Goal: Transaction & Acquisition: Purchase product/service

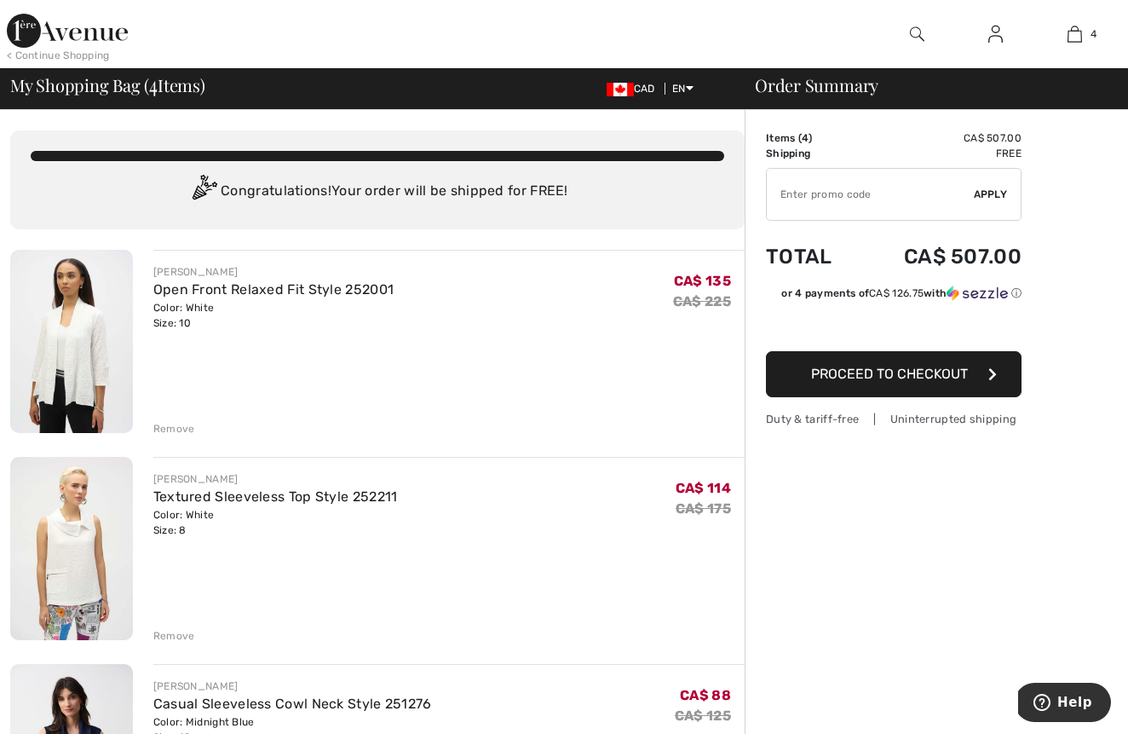
click at [79, 361] on img at bounding box center [71, 341] width 123 height 183
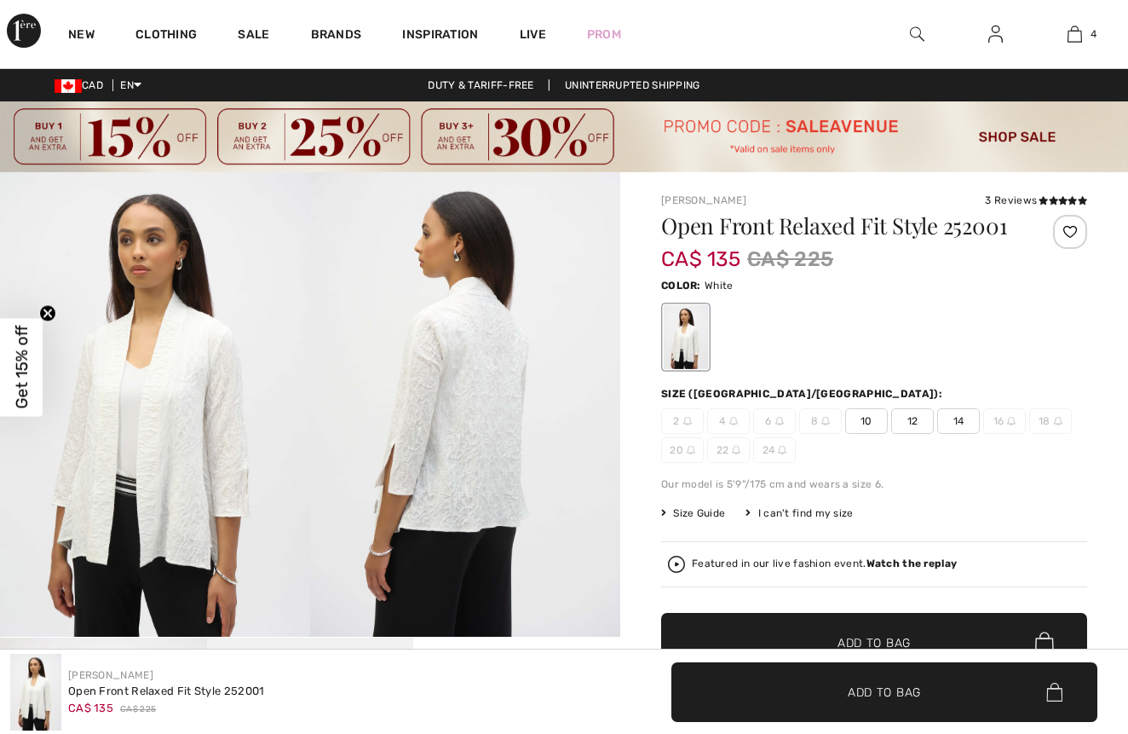
checkbox input "true"
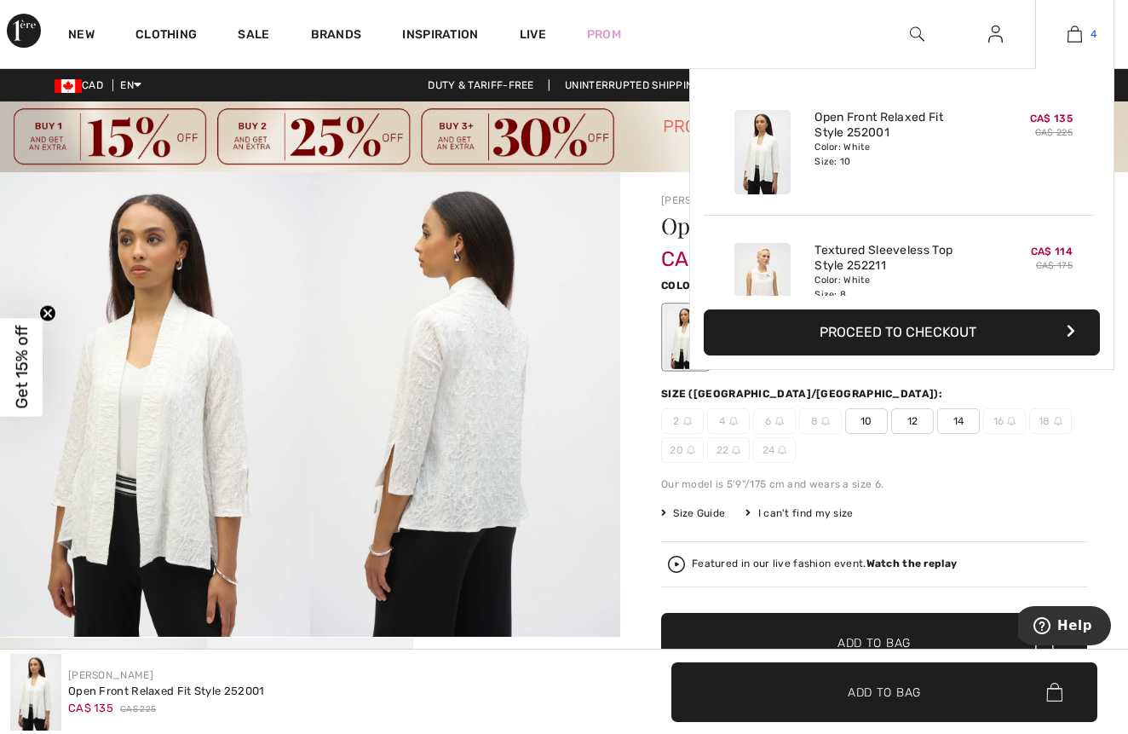
click at [1072, 31] on img at bounding box center [1075, 34] width 14 height 20
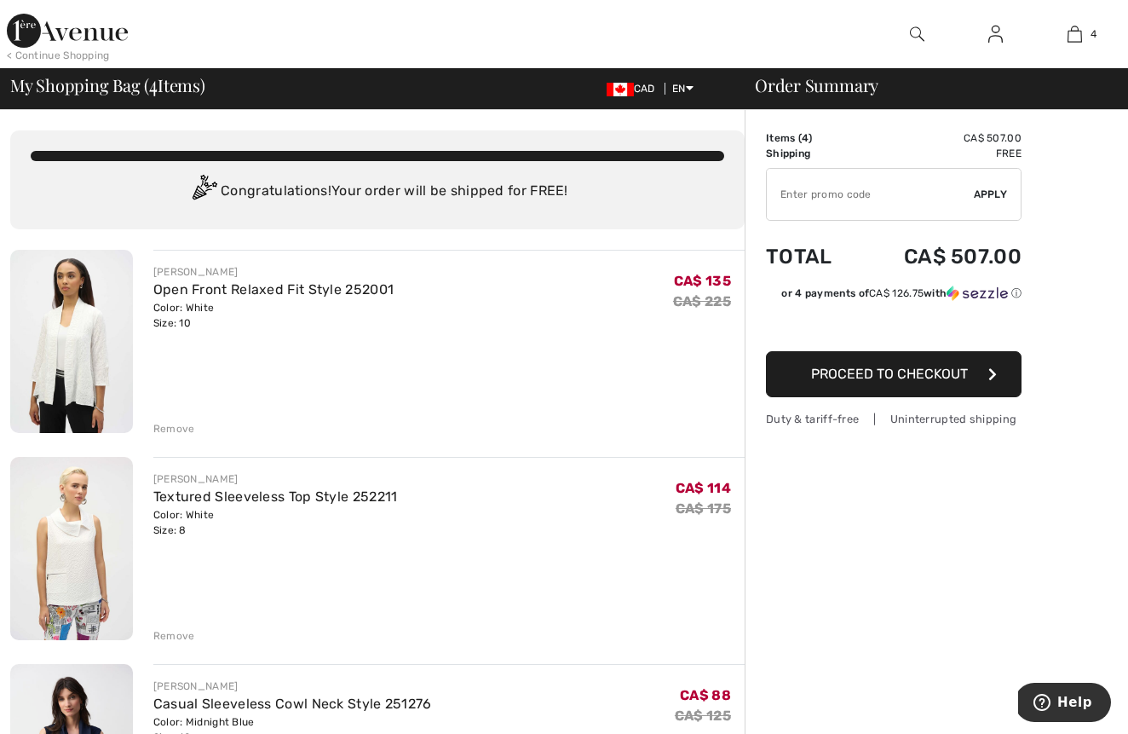
click at [175, 427] on div "Remove" at bounding box center [174, 428] width 42 height 15
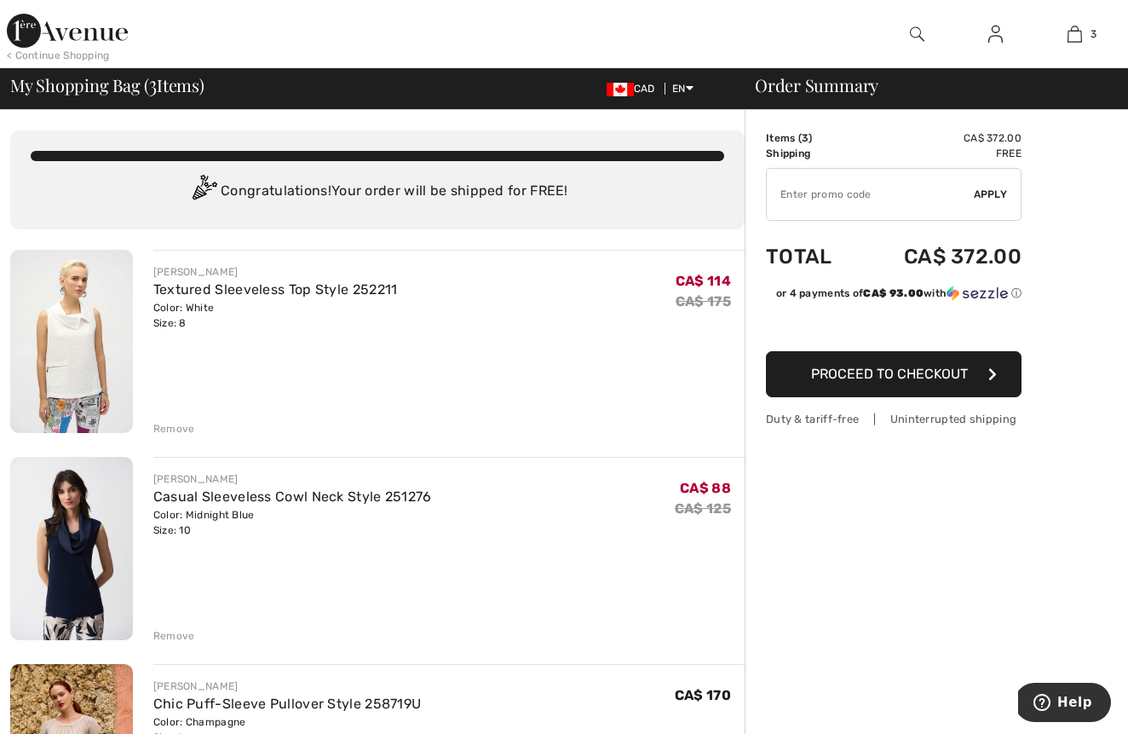
click at [117, 531] on img at bounding box center [71, 548] width 123 height 183
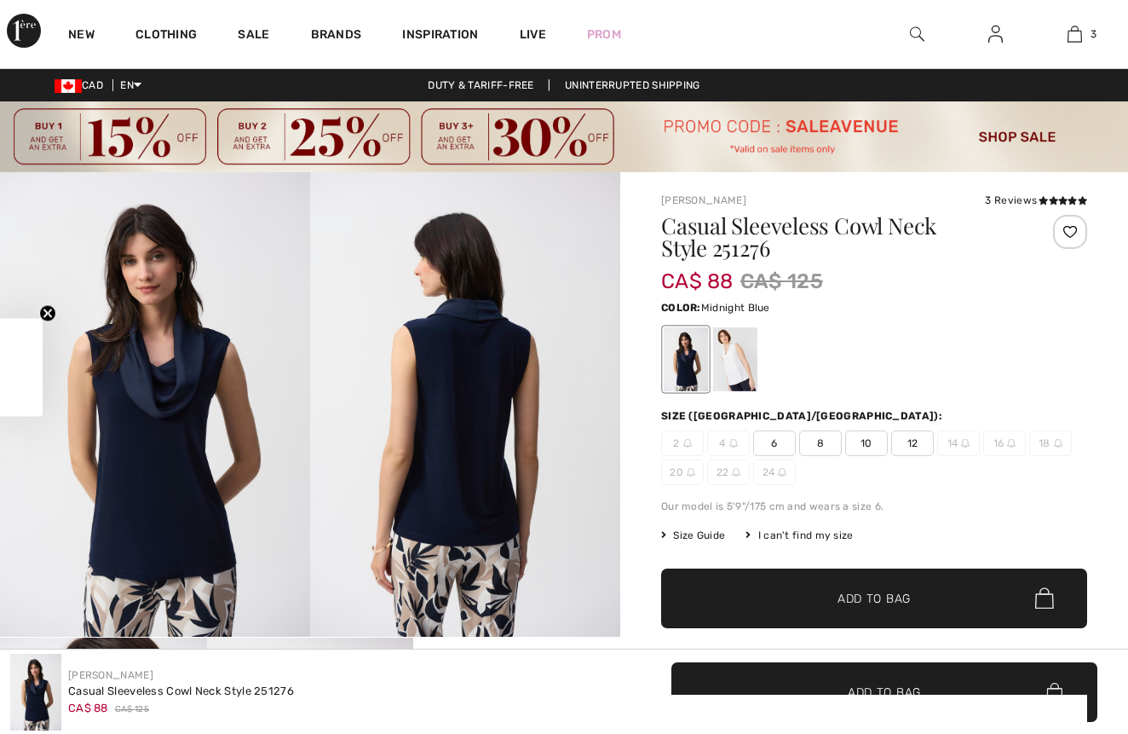
checkbox input "true"
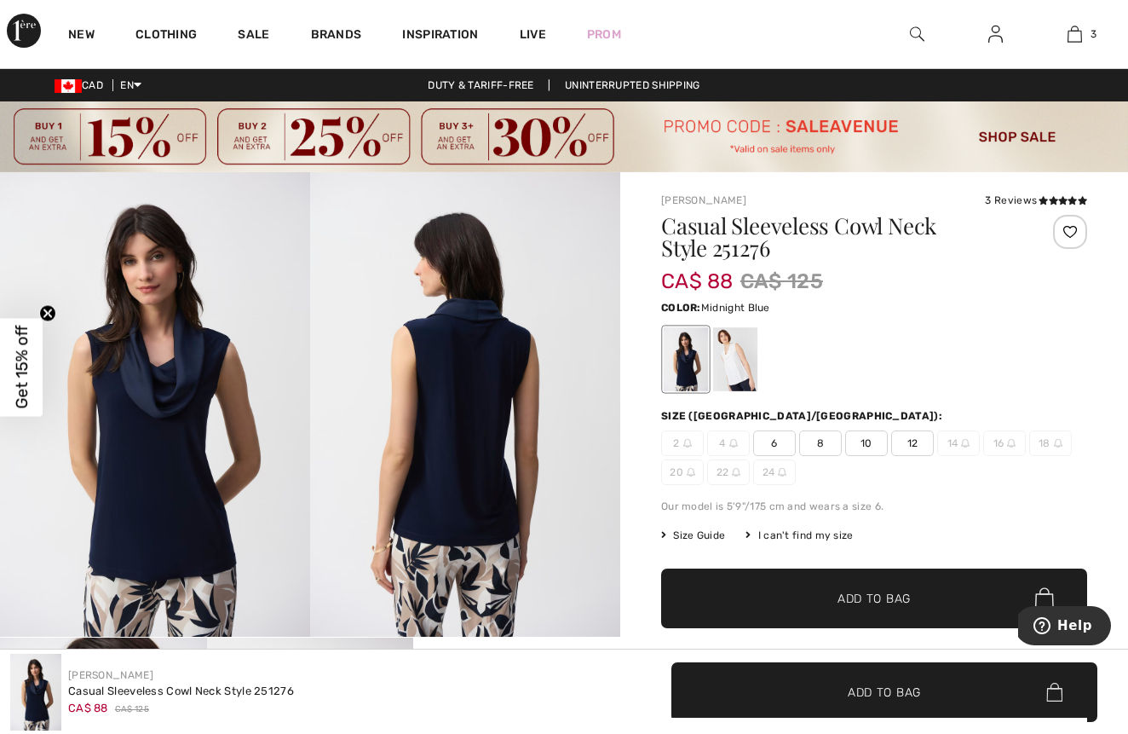
click at [908, 439] on span "12" at bounding box center [912, 443] width 43 height 26
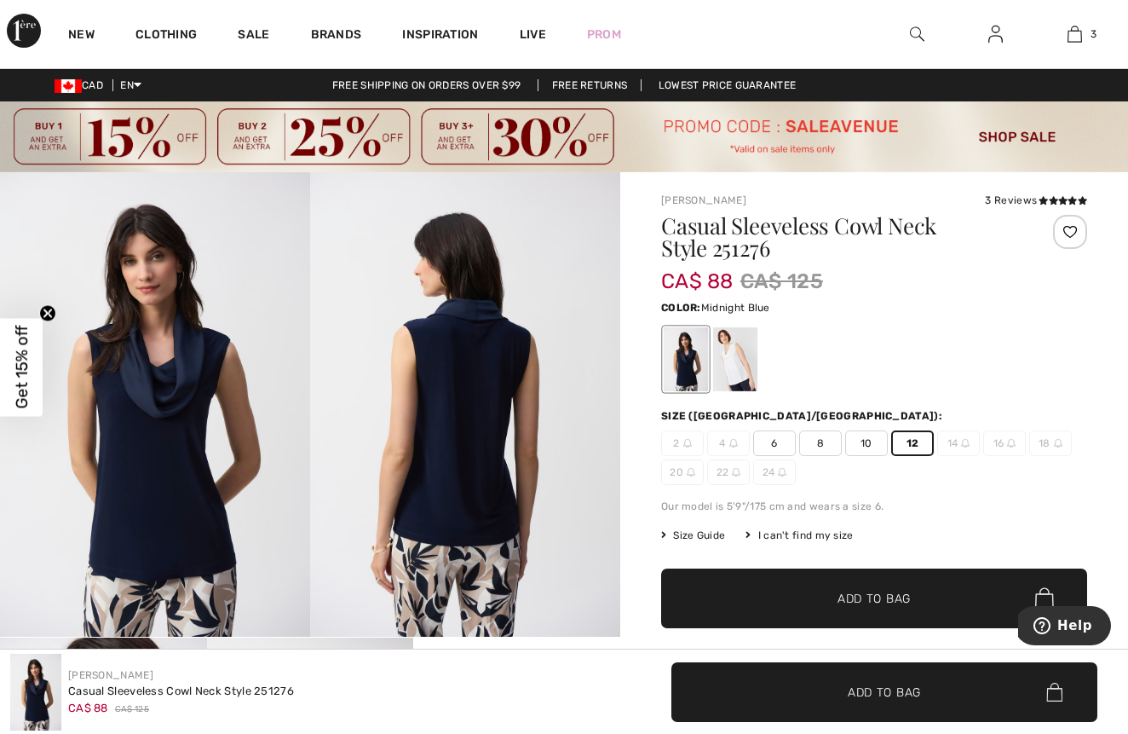
click at [848, 591] on span "Add to Bag" at bounding box center [874, 598] width 73 height 18
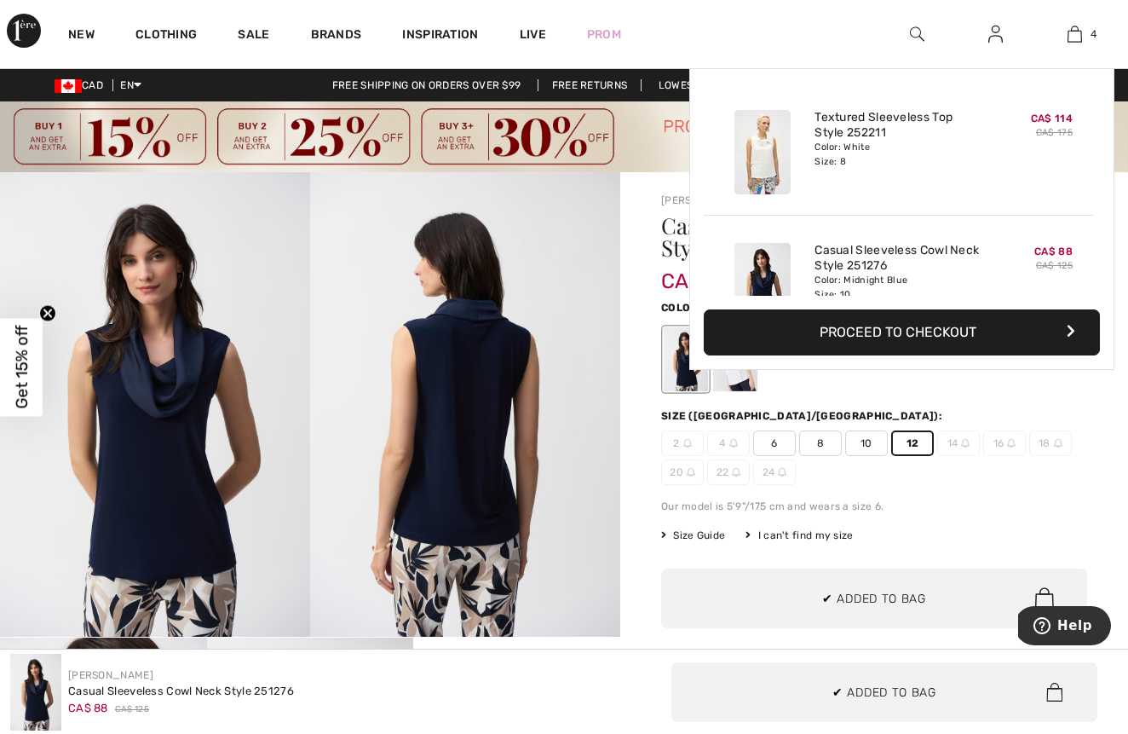
scroll to position [319, 0]
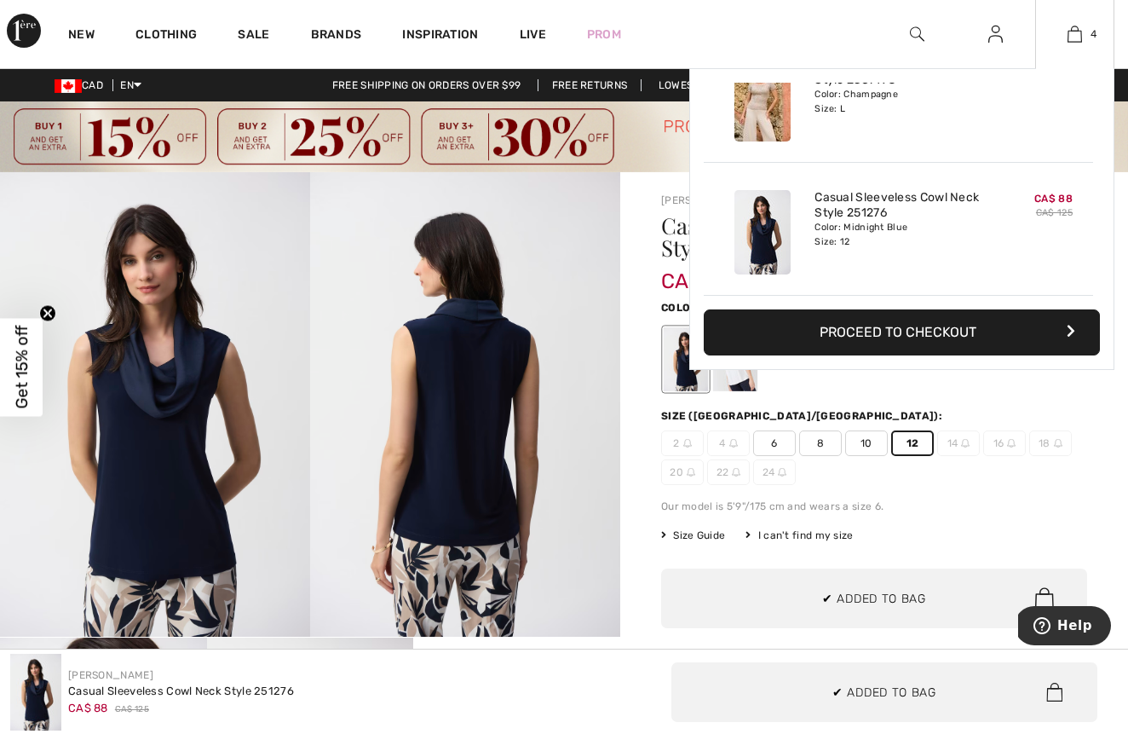
click at [877, 335] on button "Proceed to Checkout" at bounding box center [902, 332] width 396 height 46
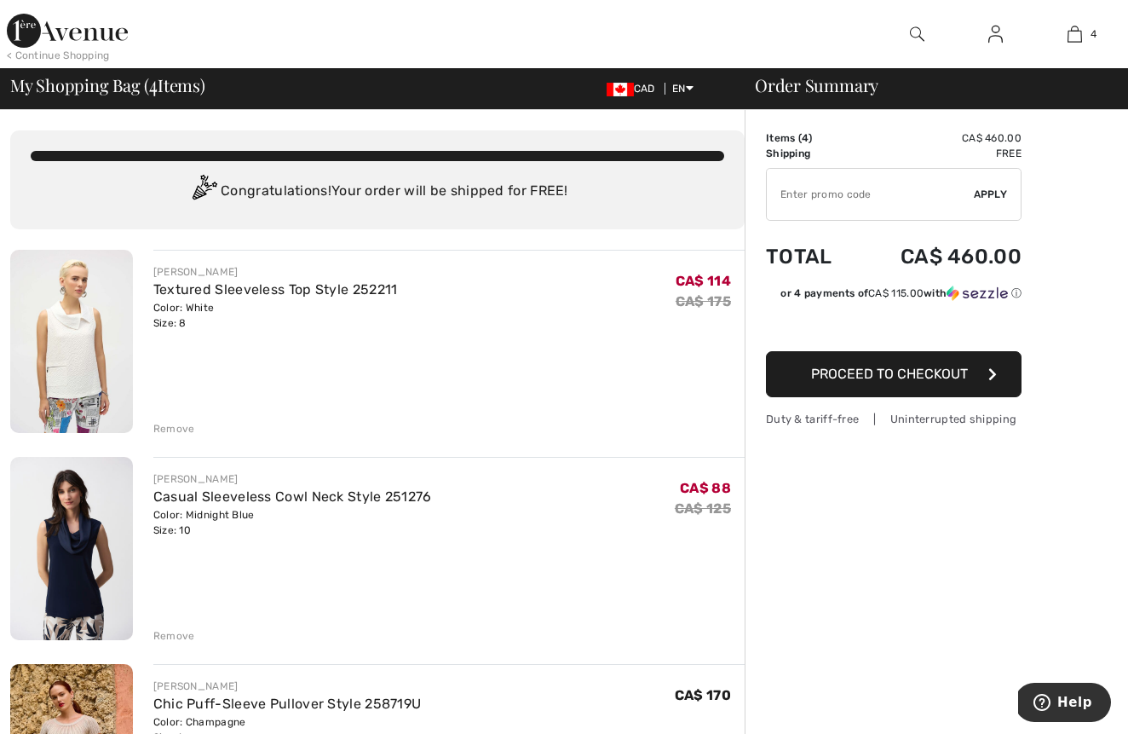
click at [163, 633] on div "Remove" at bounding box center [174, 635] width 42 height 15
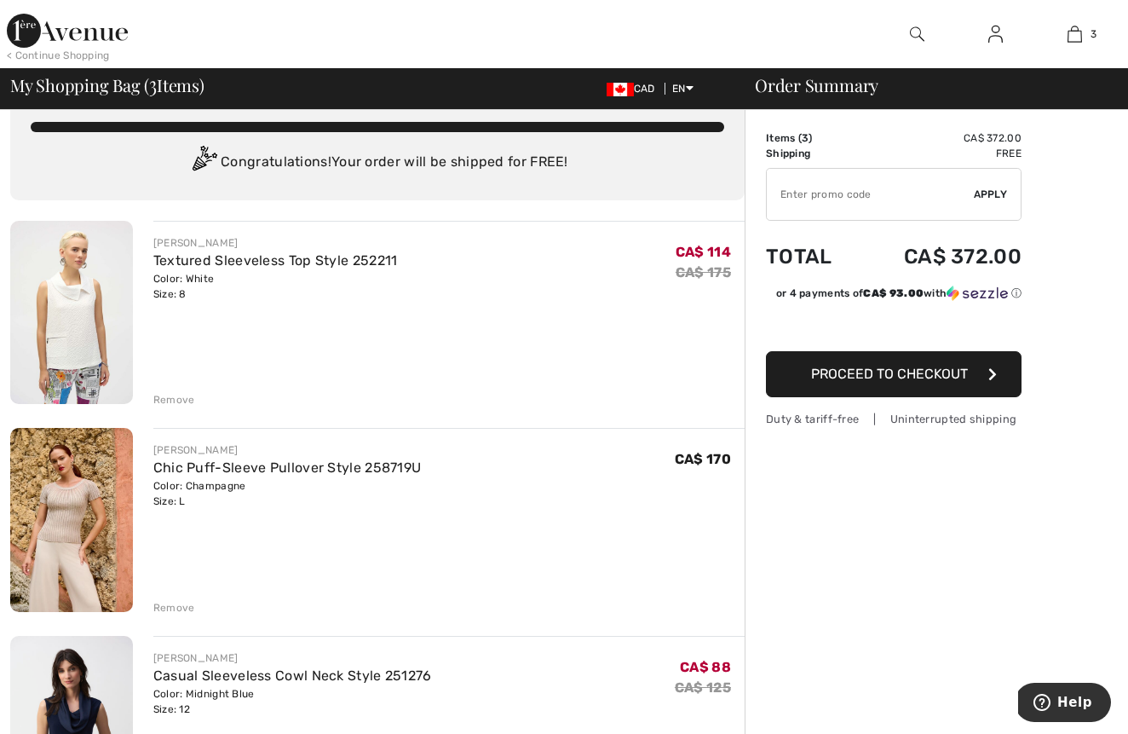
scroll to position [26, 0]
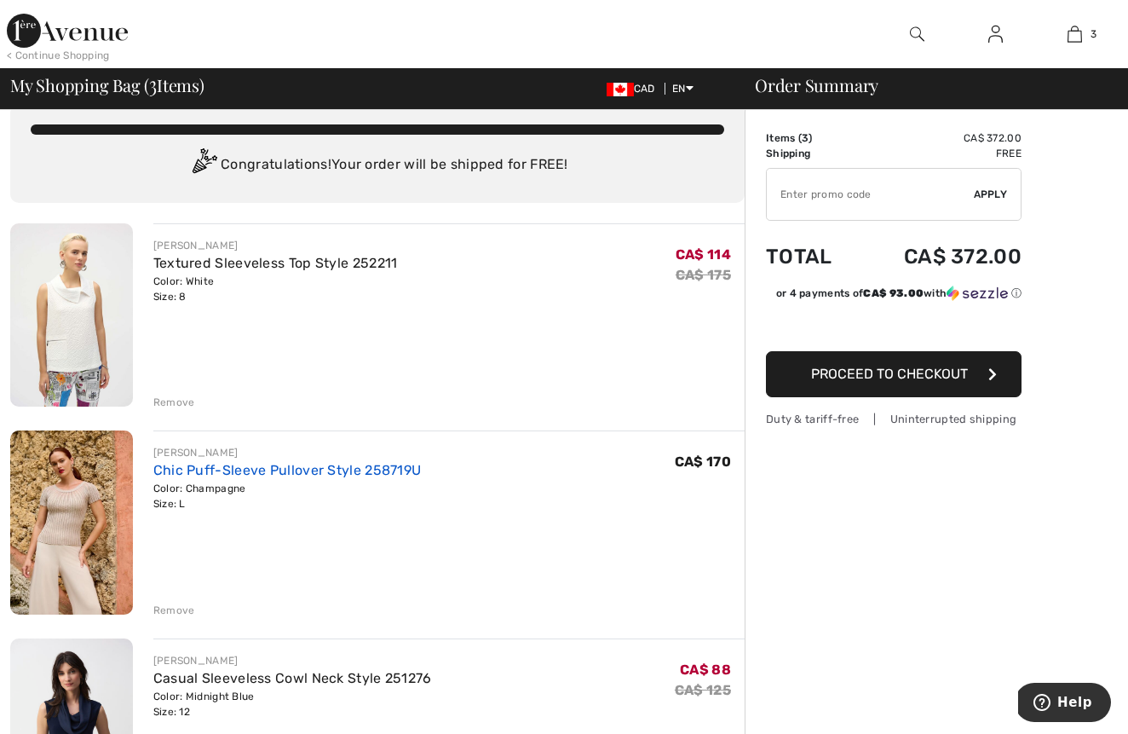
click at [210, 471] on link "Chic Puff-Sleeve Pullover Style 258719U" at bounding box center [287, 470] width 268 height 16
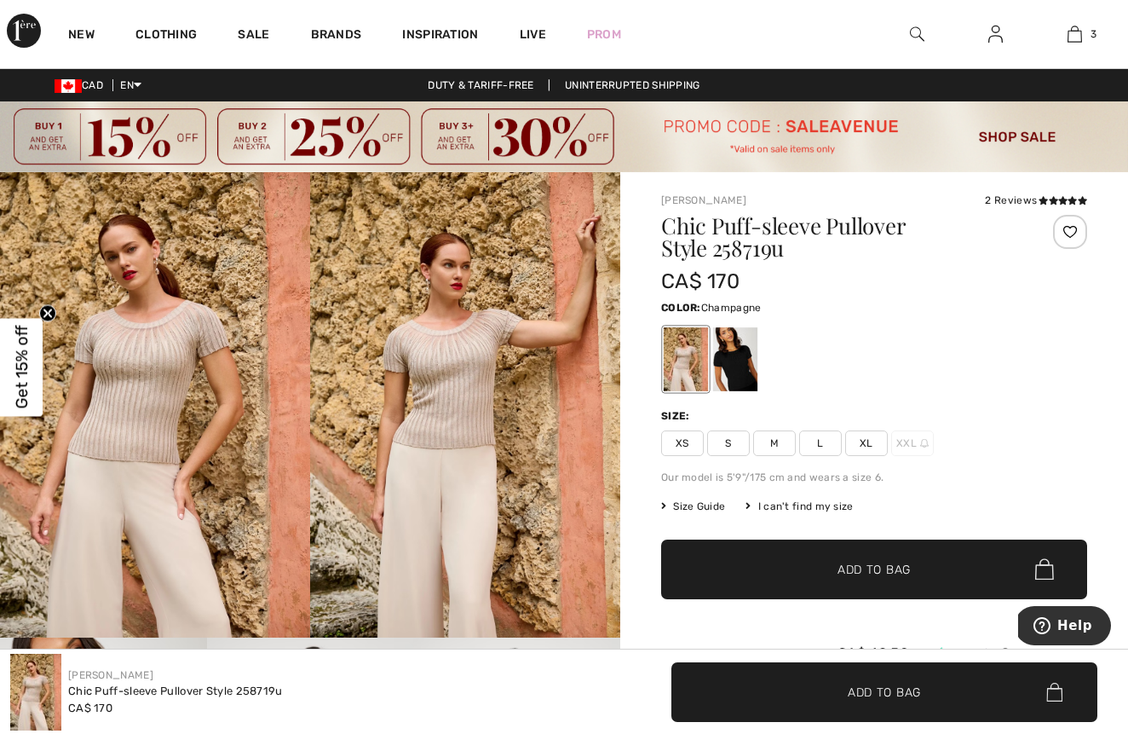
click at [864, 441] on span "XL" at bounding box center [866, 443] width 43 height 26
click at [827, 572] on span "✔ Added to Bag" at bounding box center [849, 569] width 104 height 18
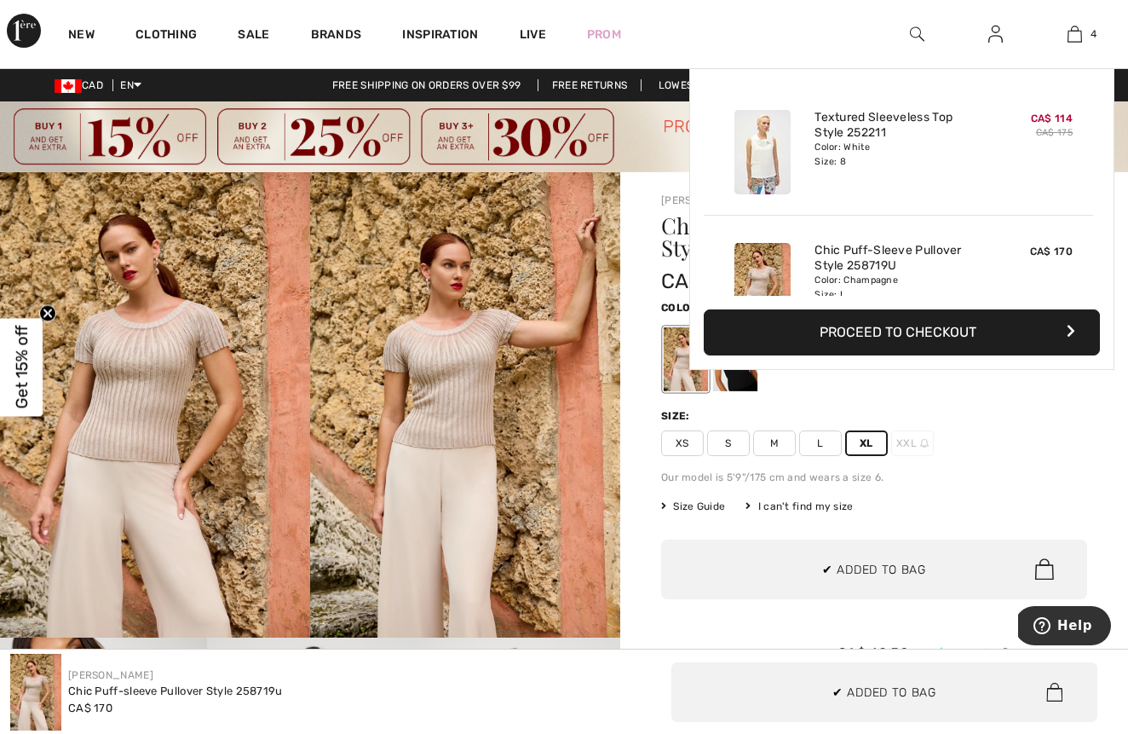
scroll to position [319, 0]
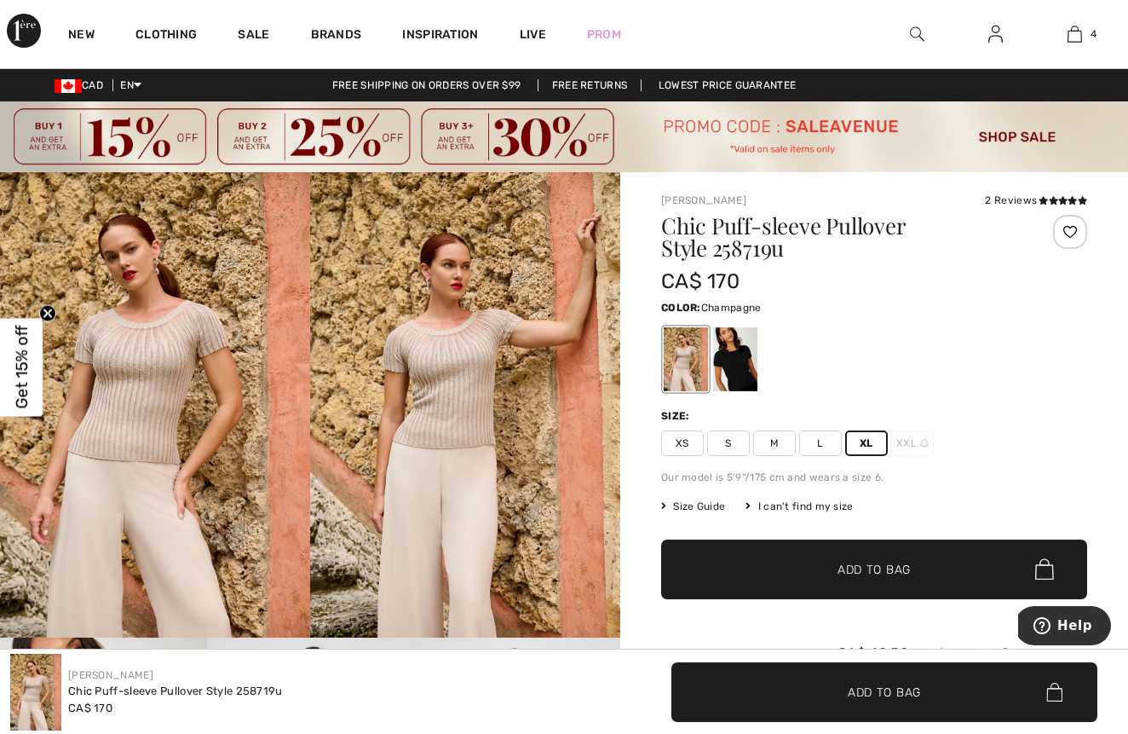
click at [886, 338] on div at bounding box center [874, 359] width 426 height 71
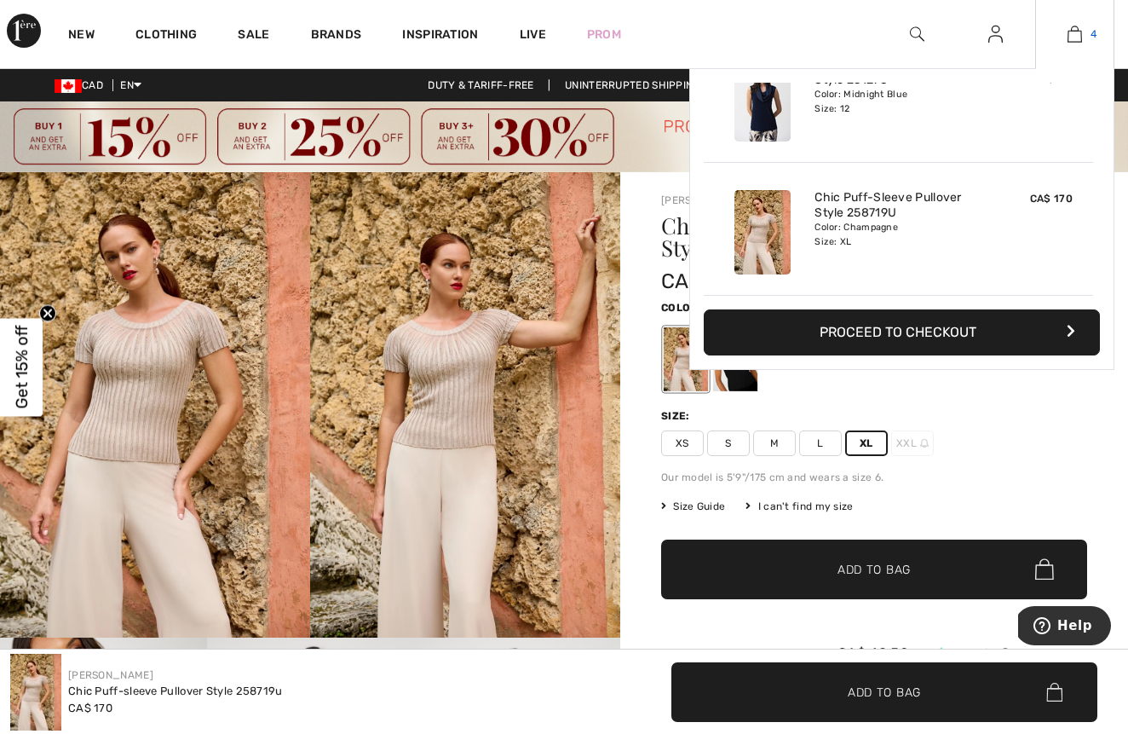
click at [1075, 39] on img at bounding box center [1075, 34] width 14 height 20
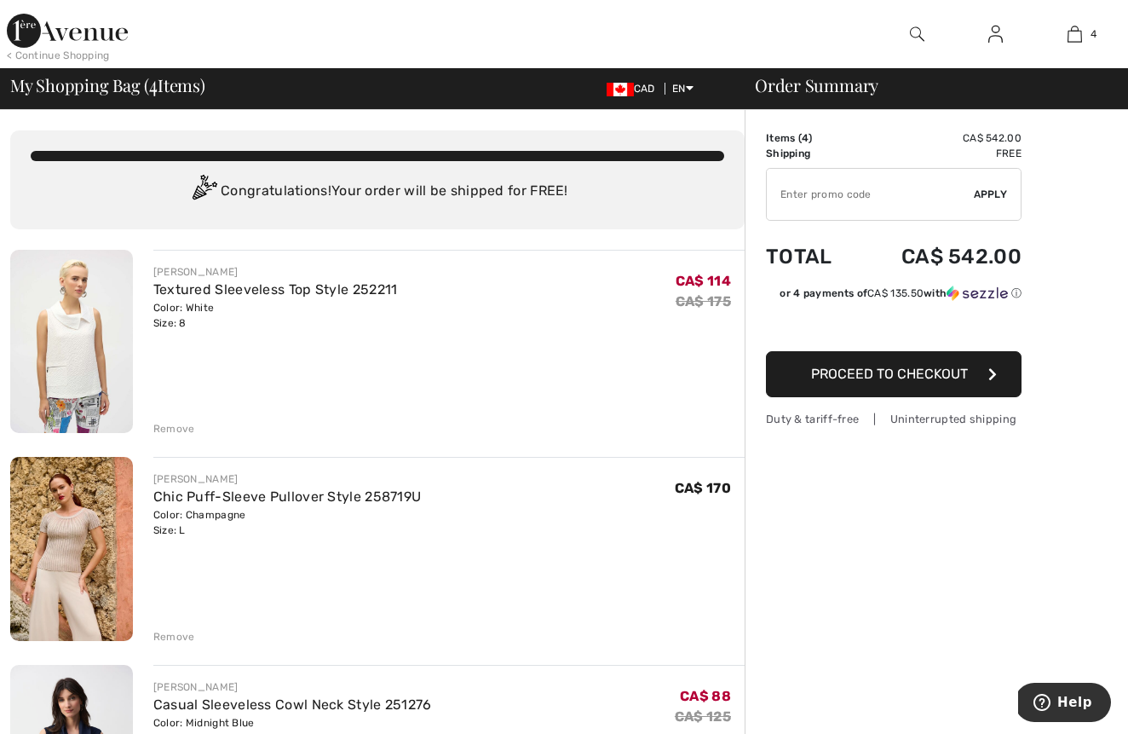
click at [165, 632] on div "Remove" at bounding box center [174, 636] width 42 height 15
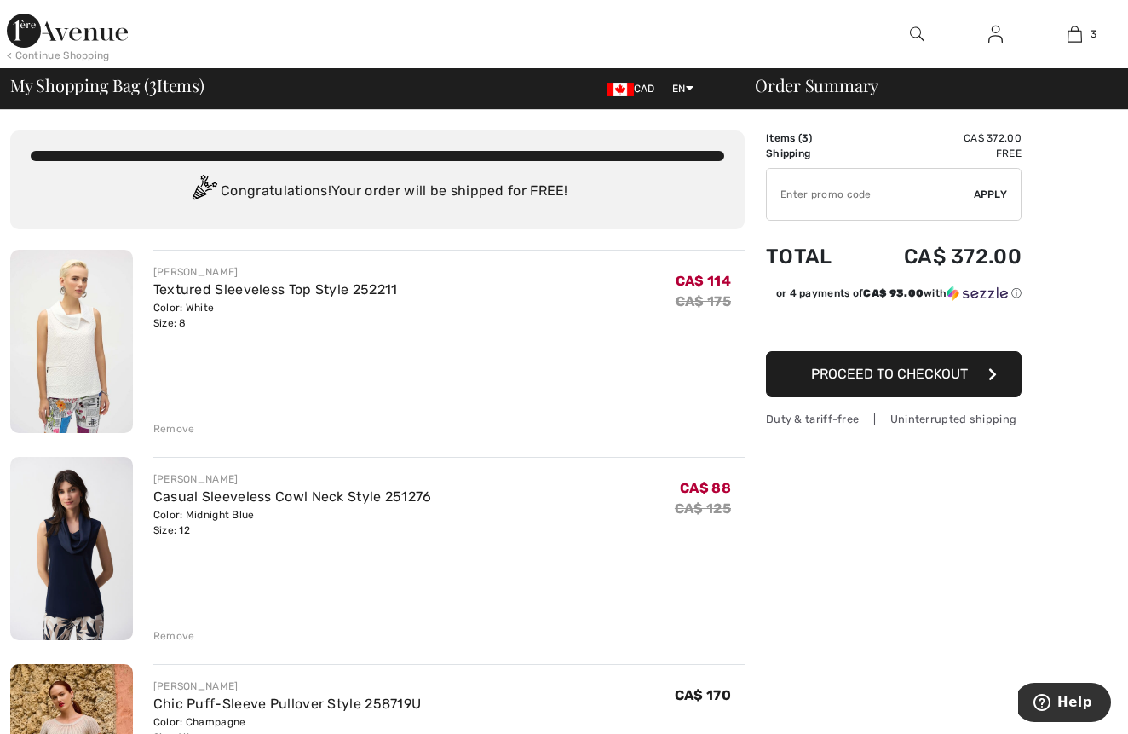
click at [865, 372] on span "Proceed to Checkout" at bounding box center [889, 374] width 157 height 16
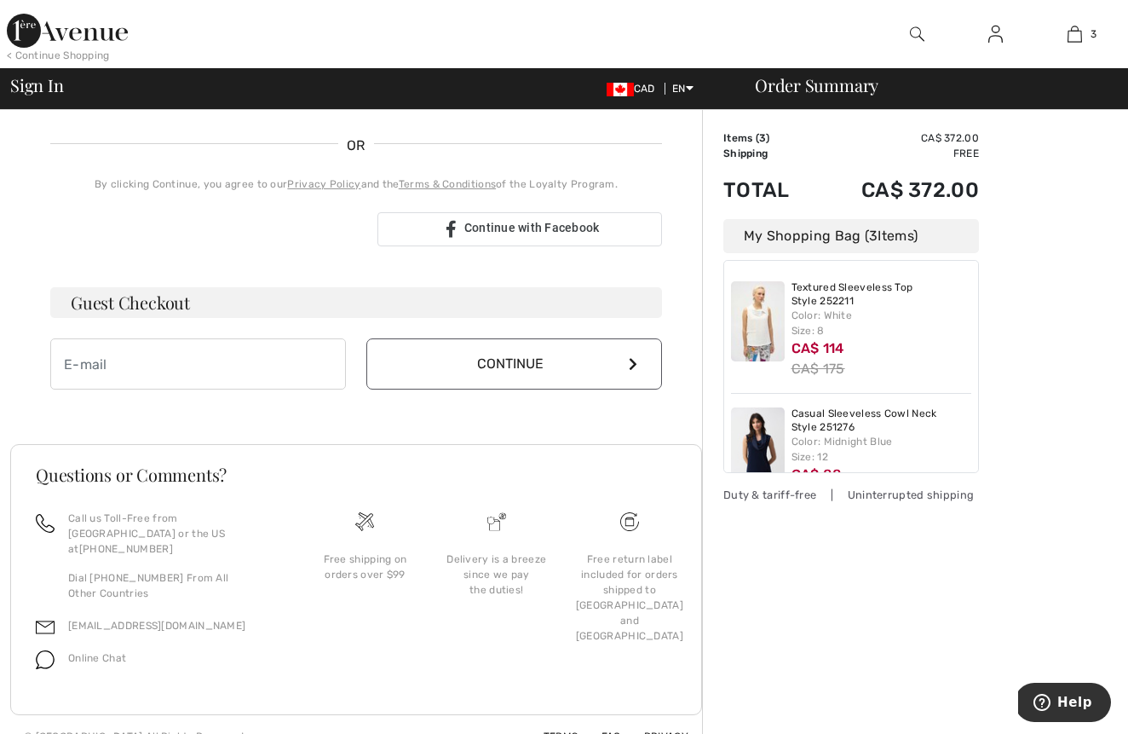
scroll to position [363, 0]
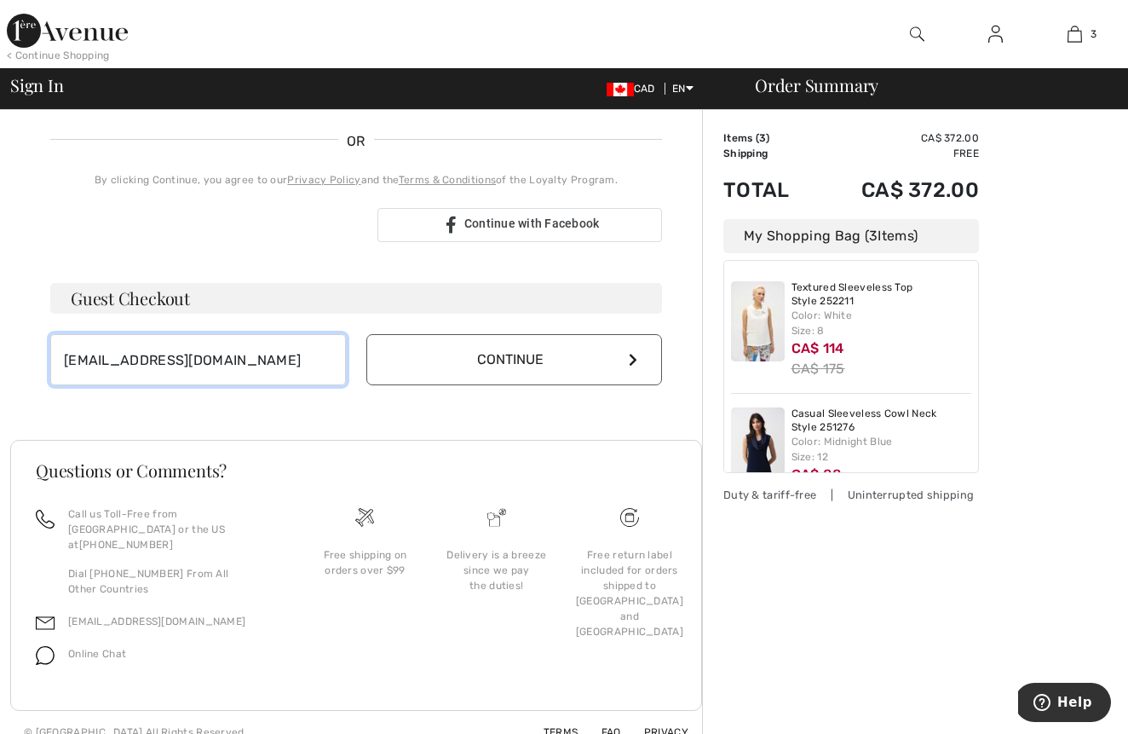
type input "[EMAIL_ADDRESS][DOMAIN_NAME]"
click at [458, 355] on button "Continue" at bounding box center [514, 359] width 296 height 51
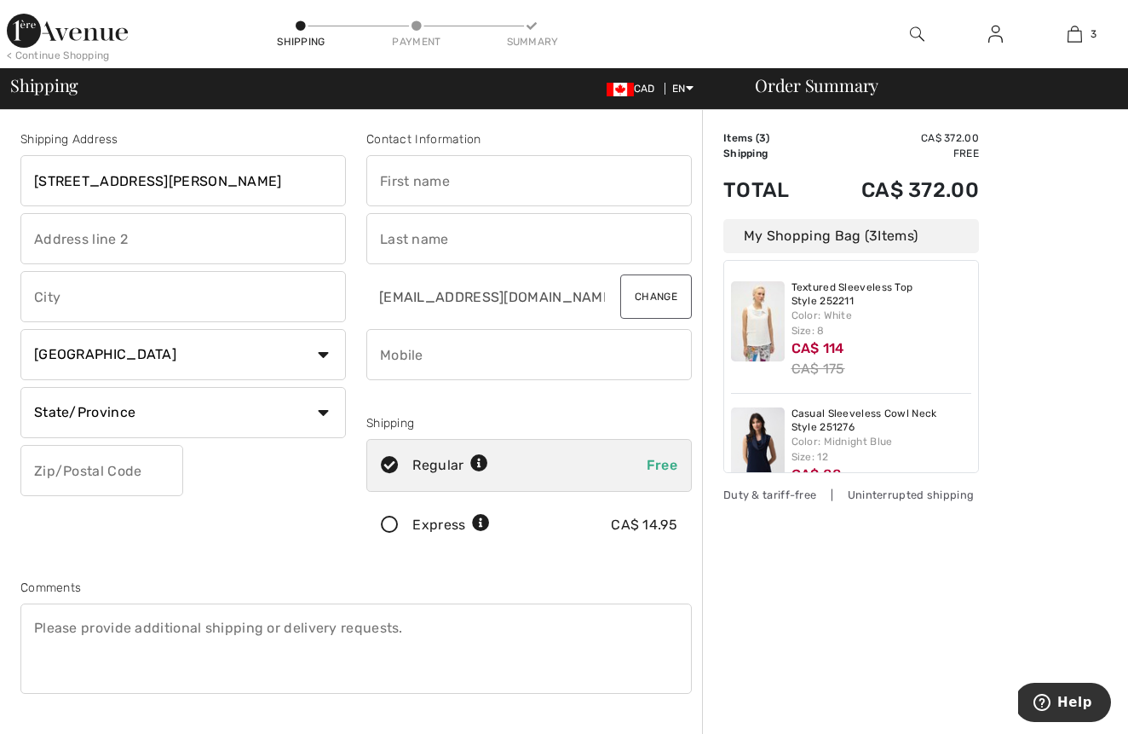
type input "2385 rue Shirley"
type input "LaSalle"
select select "QC"
click at [86, 469] on input "text" at bounding box center [101, 470] width 163 height 51
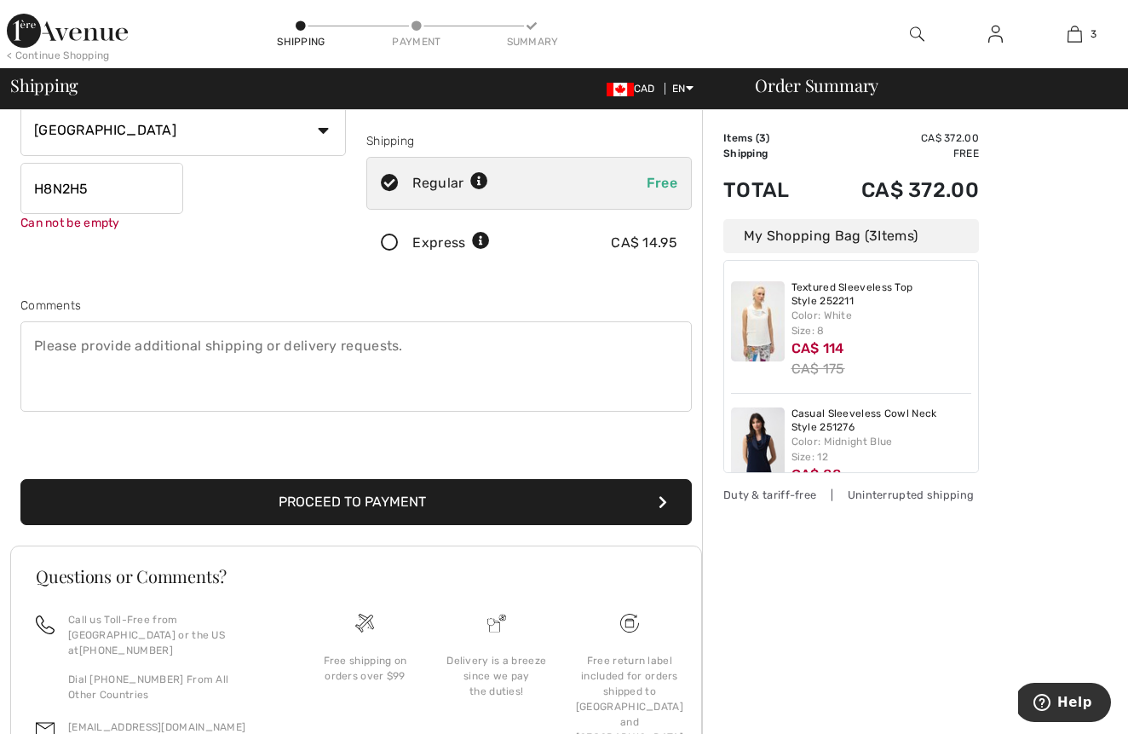
scroll to position [288, 0]
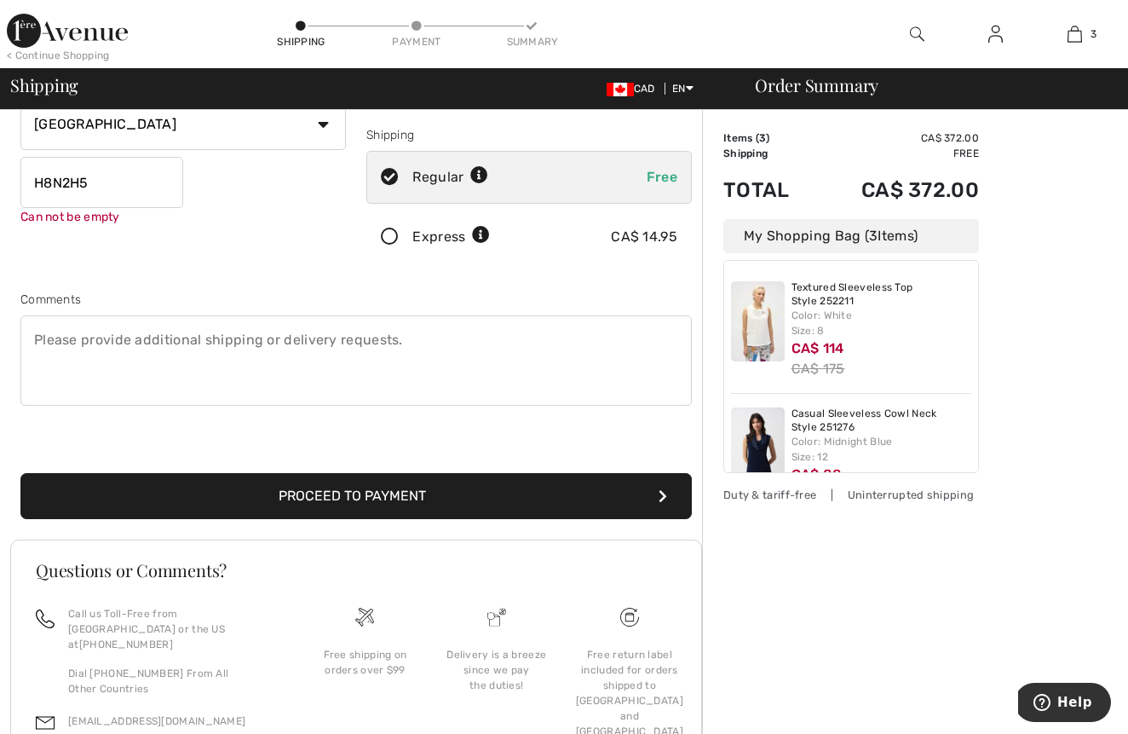
type input "H8N2H5"
click at [240, 488] on button "Proceed to Payment" at bounding box center [356, 496] width 672 height 46
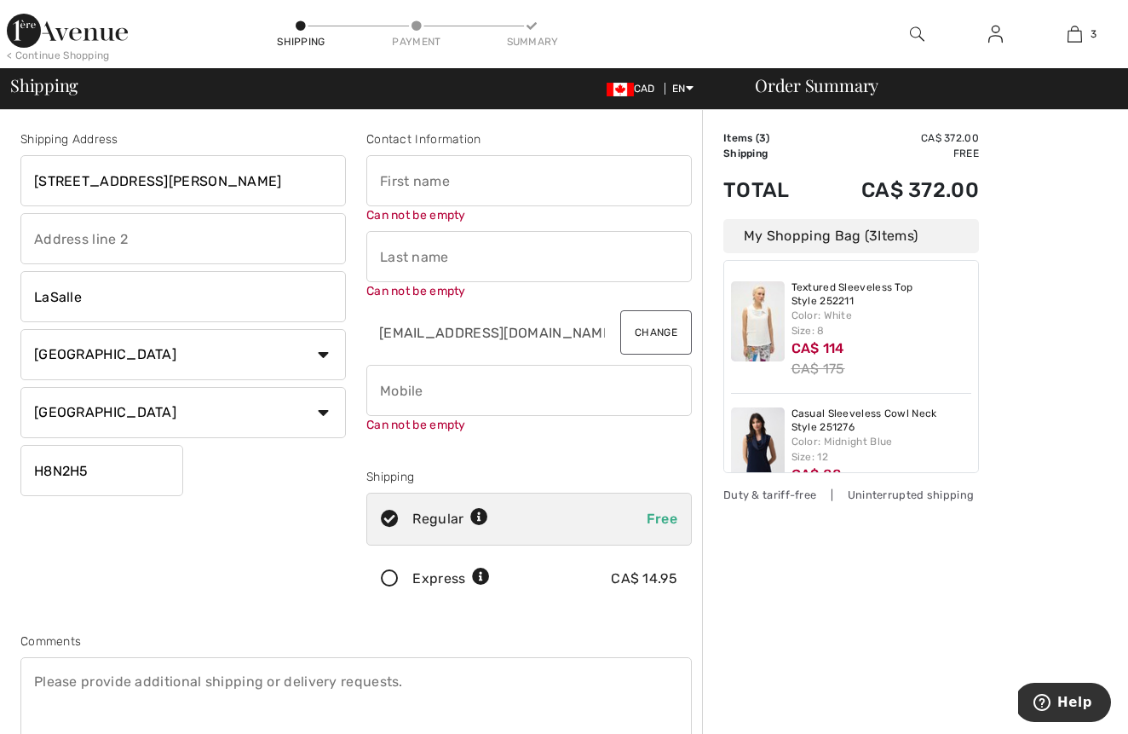
scroll to position [0, 0]
type input "Angela"
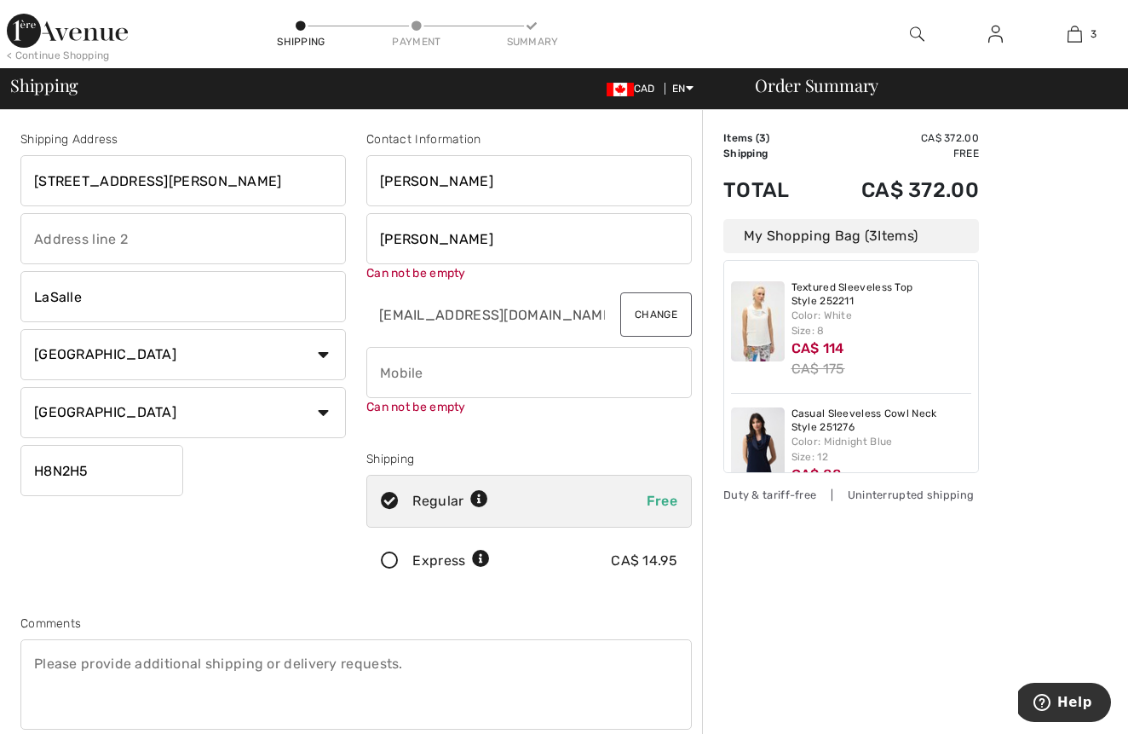
type input "Gervasi"
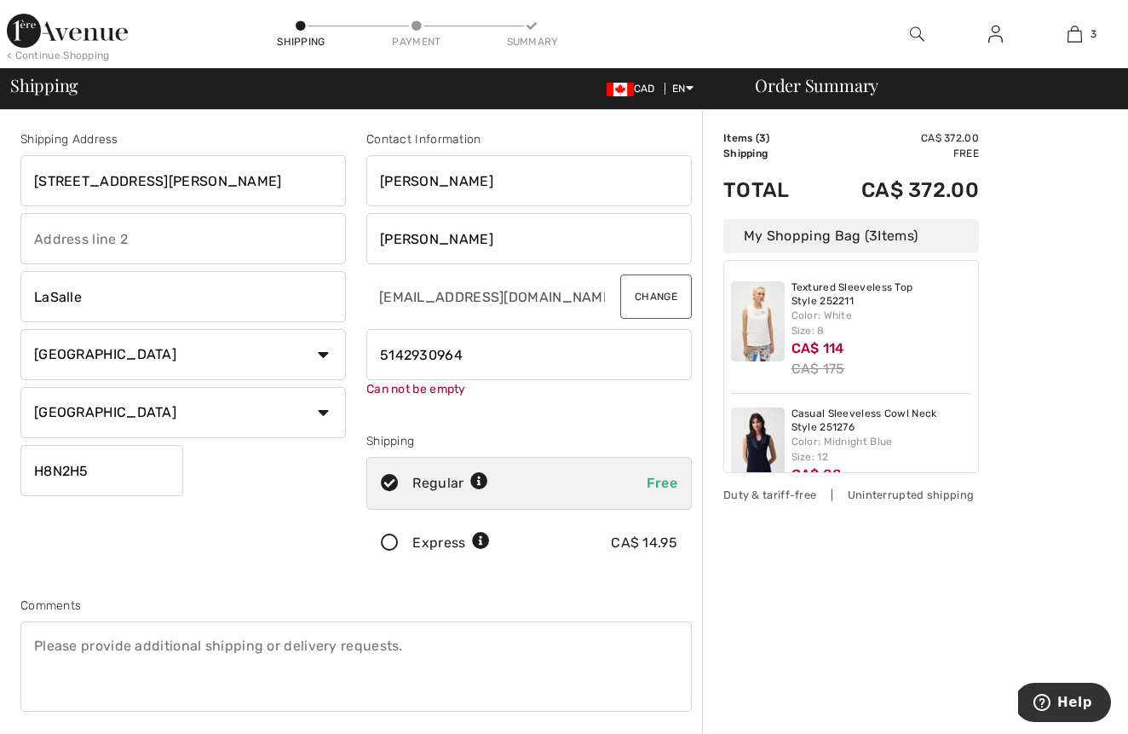
type input "5142930964"
click at [581, 409] on div at bounding box center [529, 415] width 326 height 20
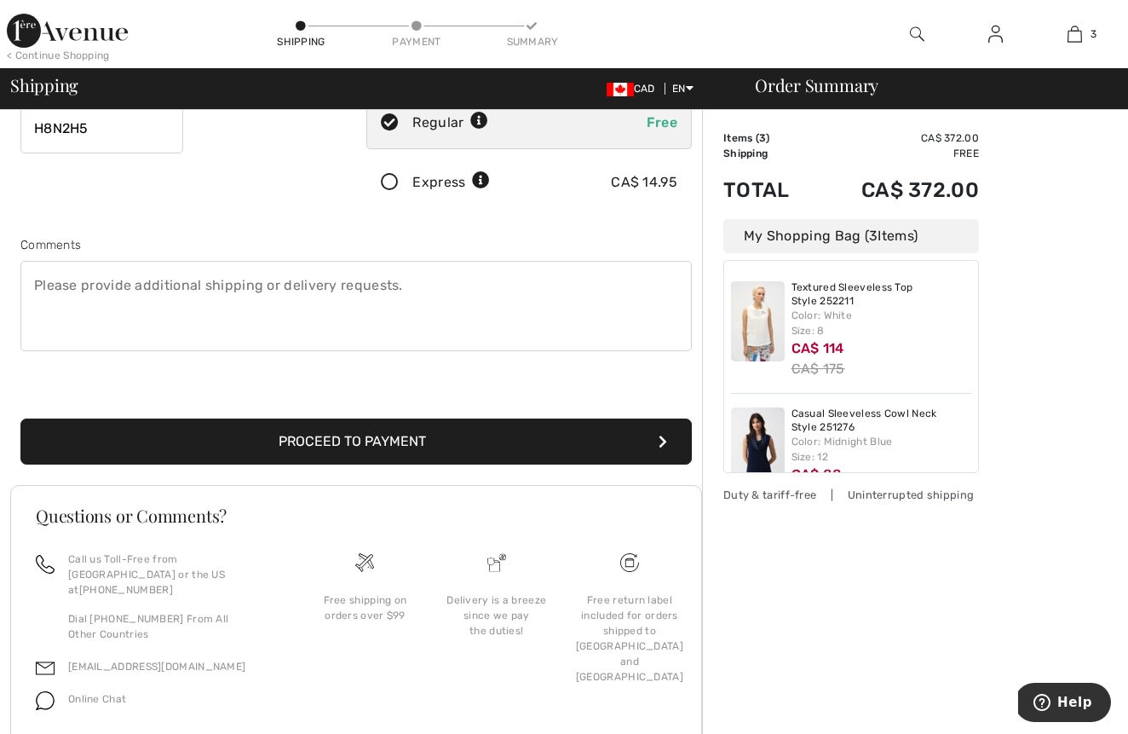
scroll to position [350, 0]
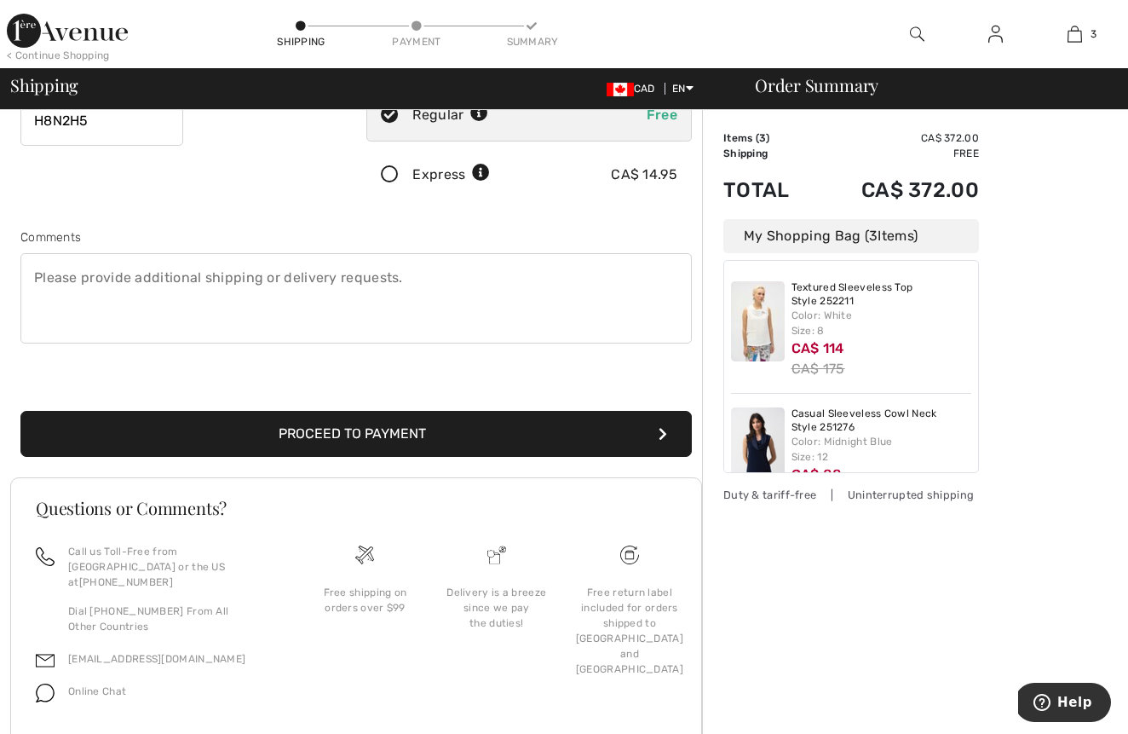
click at [401, 436] on button "Proceed to Payment" at bounding box center [356, 434] width 672 height 46
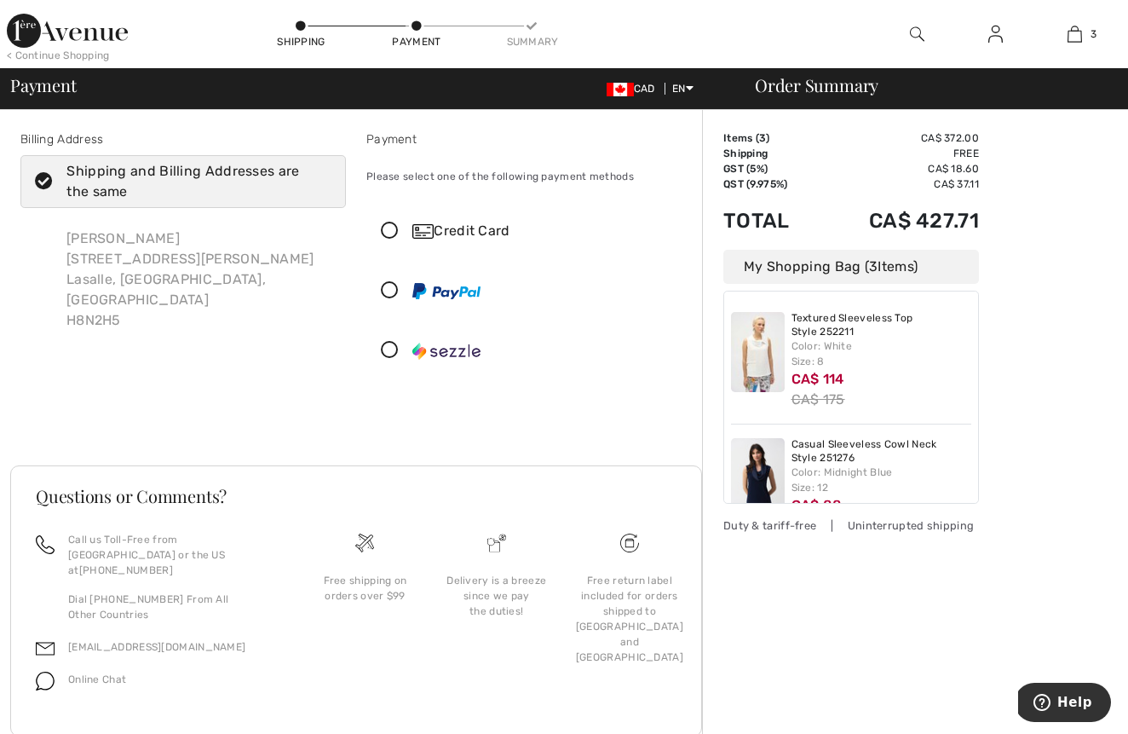
click at [390, 226] on icon at bounding box center [389, 231] width 45 height 18
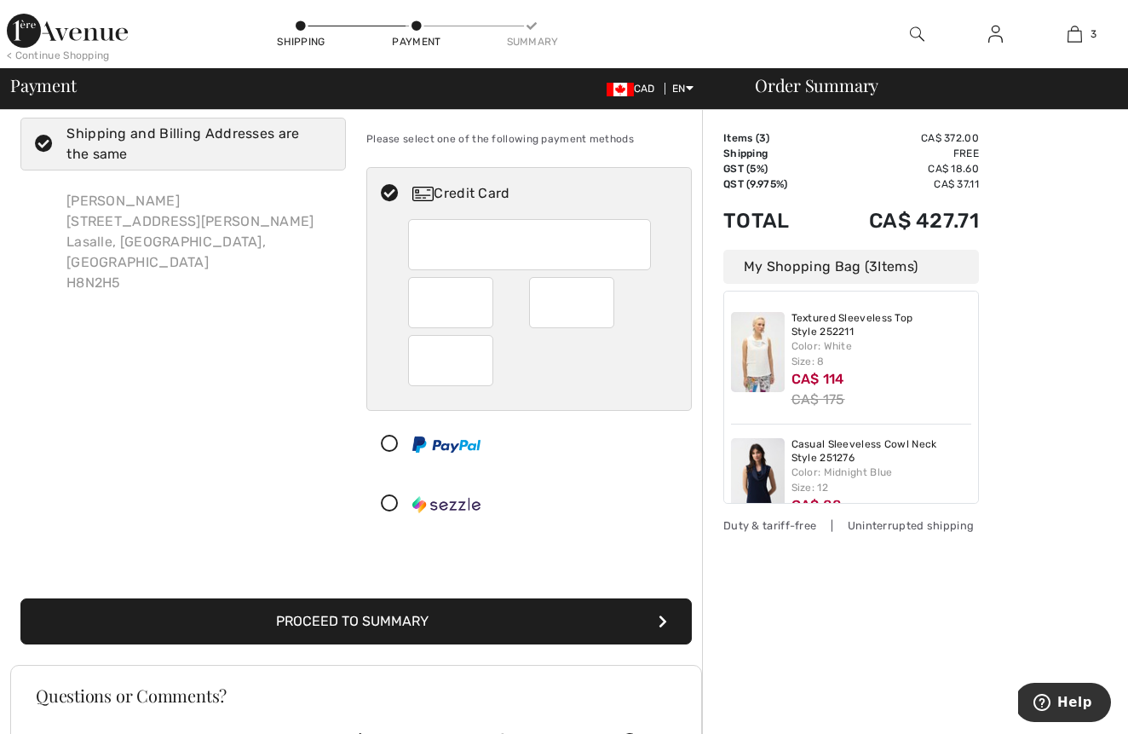
scroll to position [33, 0]
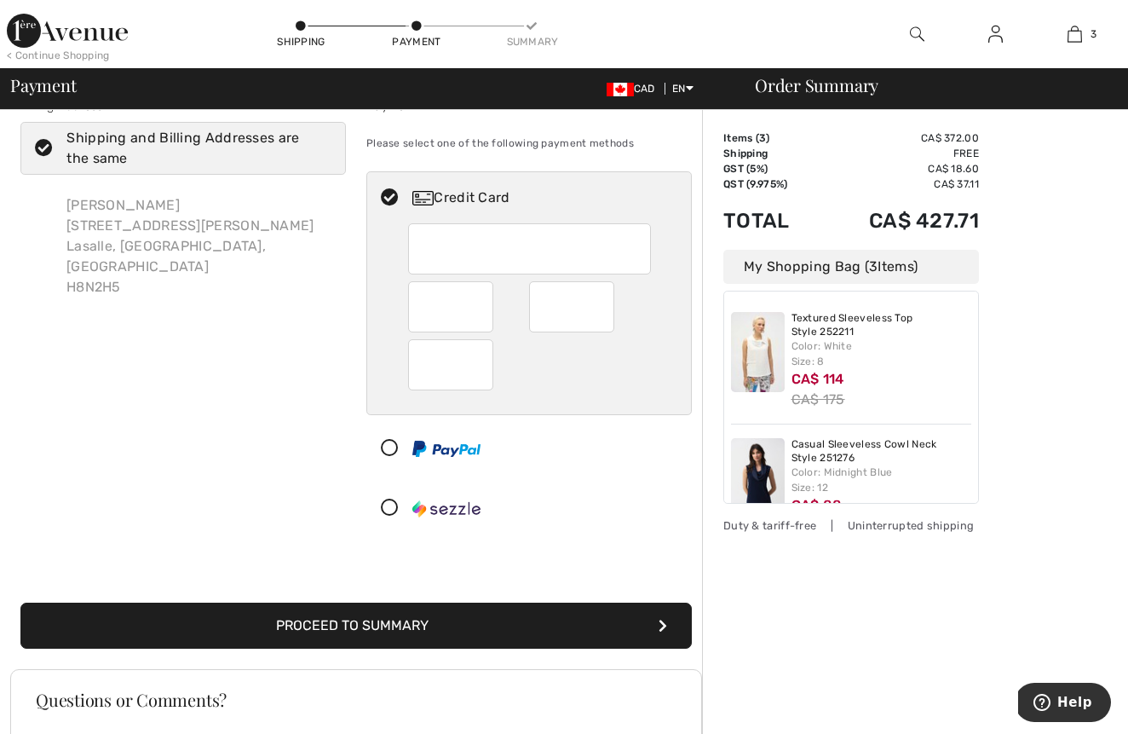
click at [389, 545] on div "Billing Address Shipping and Billing Addresses are the same [PERSON_NAME] [STRE…" at bounding box center [356, 362] width 692 height 613
click at [378, 622] on button "Proceed to Summary" at bounding box center [356, 626] width 672 height 46
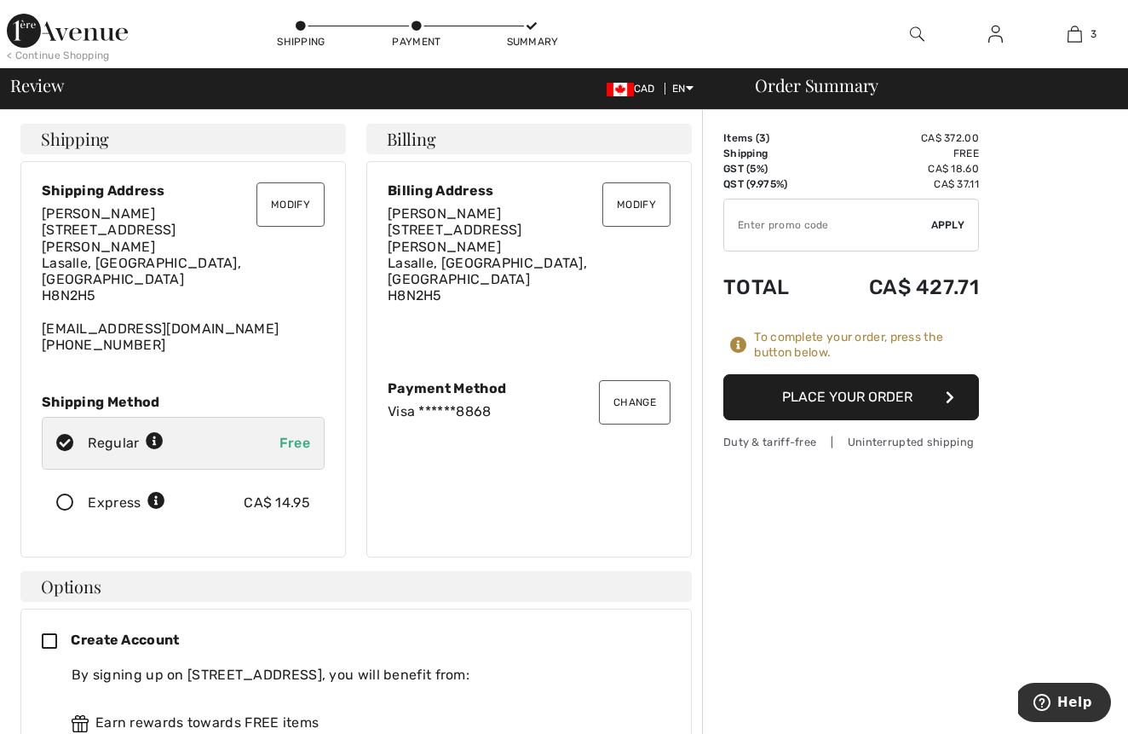
click at [788, 387] on button "Place Your Order" at bounding box center [852, 397] width 256 height 46
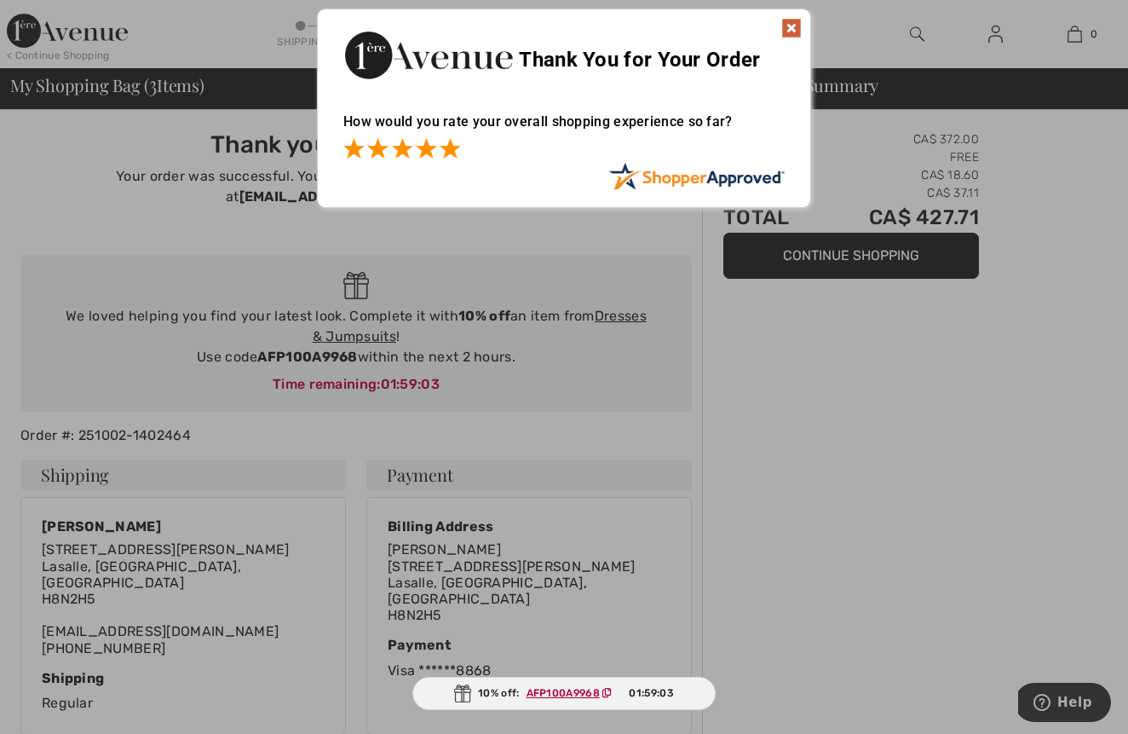
click at [451, 153] on span at bounding box center [450, 148] width 20 height 20
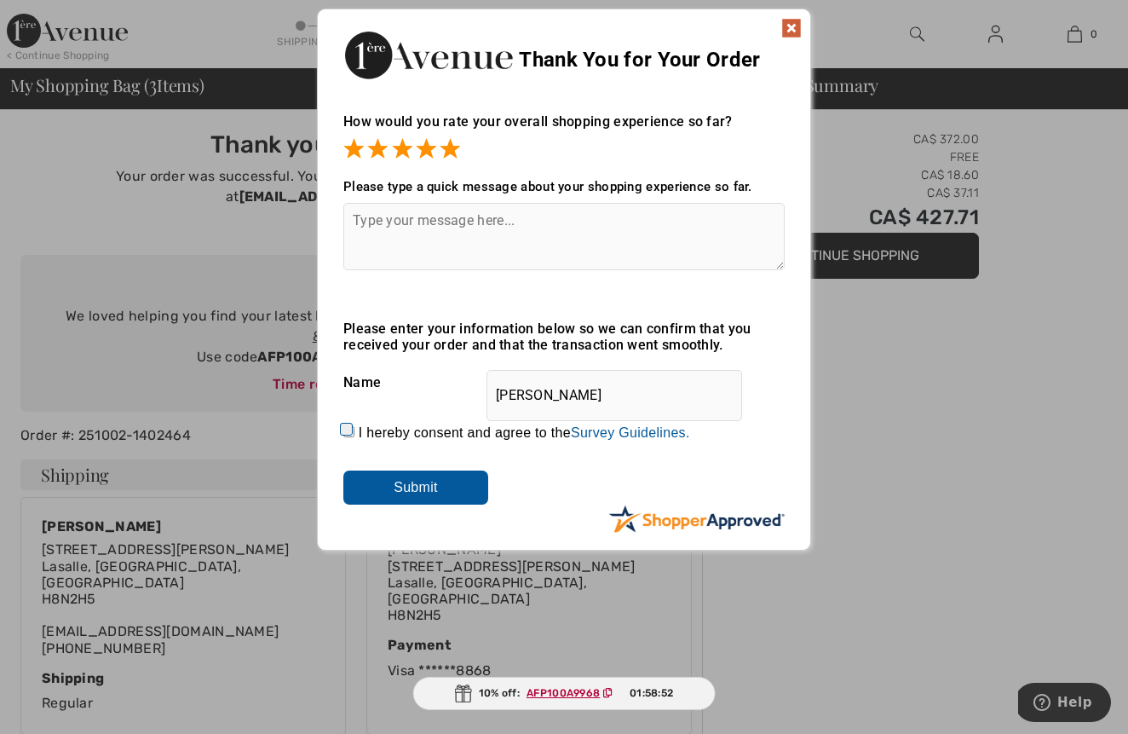
click at [431, 484] on input "Submit" at bounding box center [415, 487] width 145 height 34
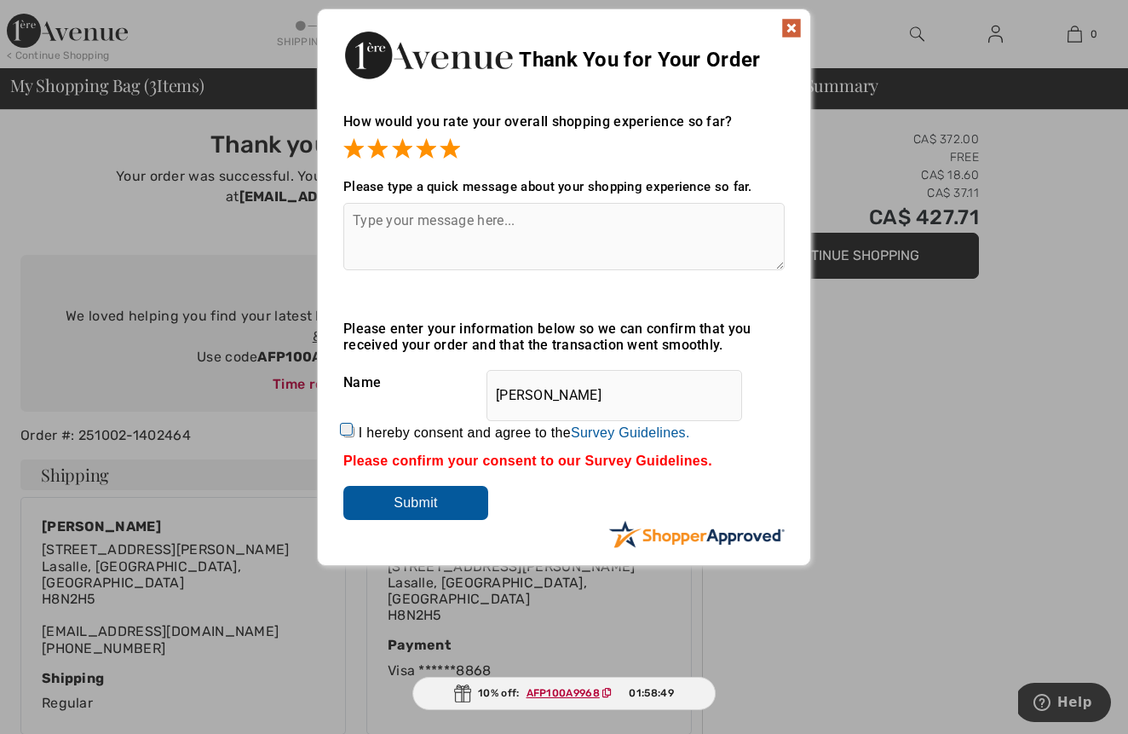
click at [344, 432] on input "I hereby consent and agree to the By submitting a review, you grant permission …" at bounding box center [348, 431] width 11 height 11
checkbox input "true"
click at [407, 502] on input "Submit" at bounding box center [415, 503] width 145 height 34
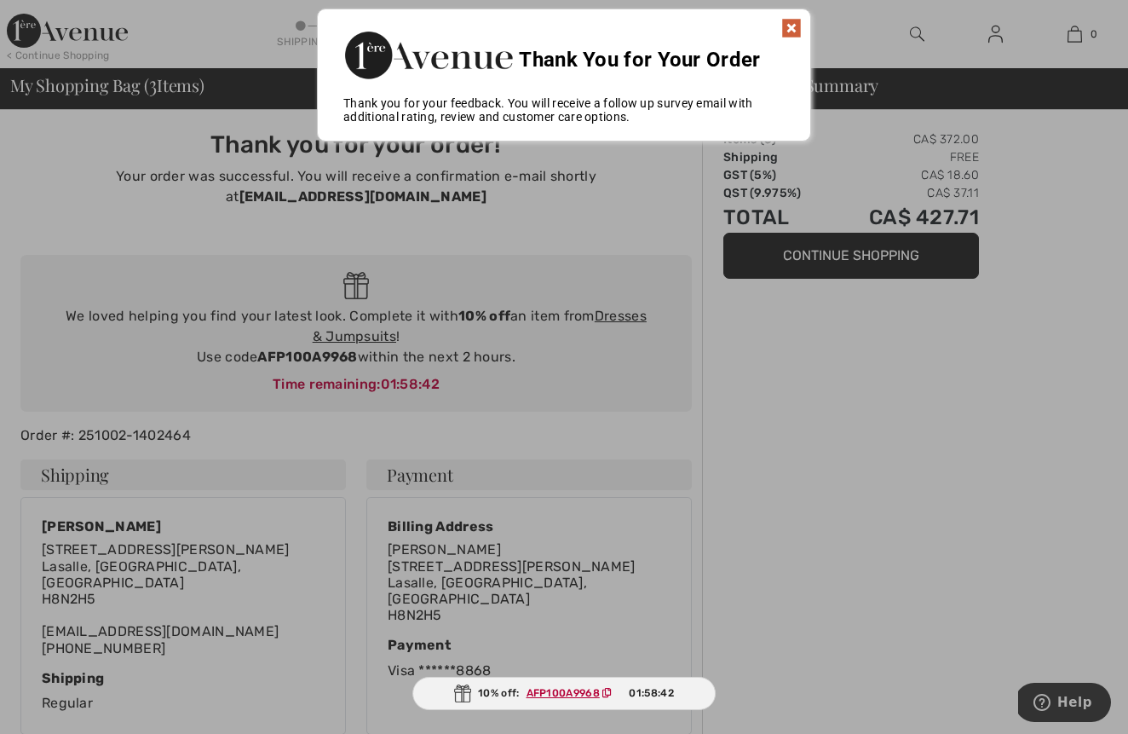
click at [788, 27] on img at bounding box center [792, 28] width 20 height 20
